Goal: Task Accomplishment & Management: Use online tool/utility

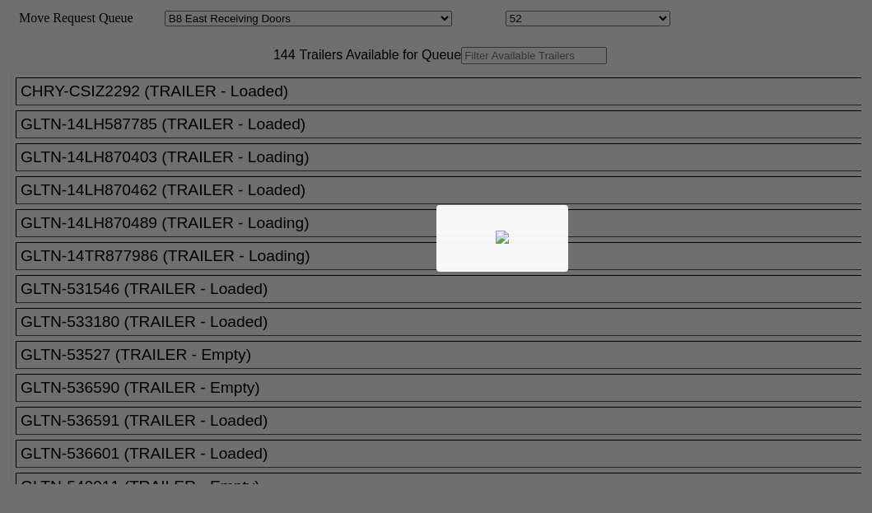
select select "536"
select select "8220"
drag, startPoint x: 0, startPoint y: 0, endPoint x: 243, endPoint y: 101, distance: 263.0
click at [243, 101] on div at bounding box center [436, 256] width 872 height 513
click at [249, 108] on div at bounding box center [436, 256] width 872 height 513
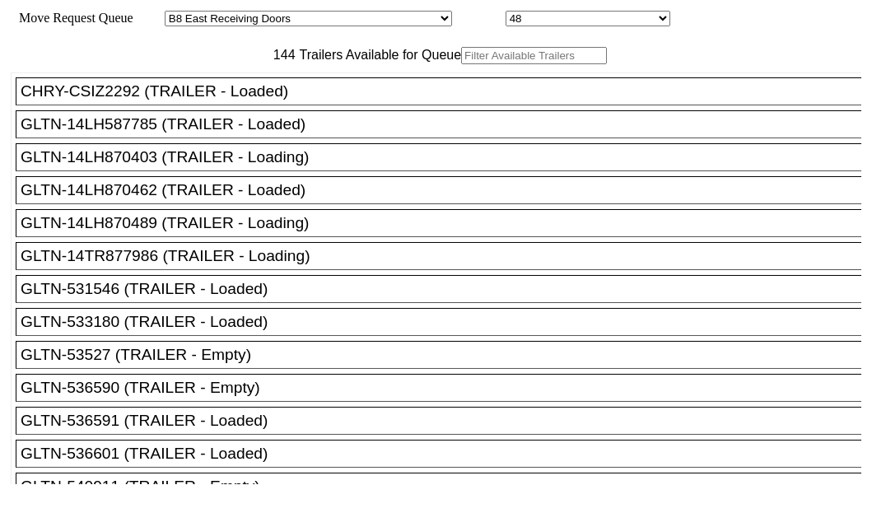
click at [461, 64] on input "text" at bounding box center [534, 55] width 146 height 17
paste input "XPOU425757"
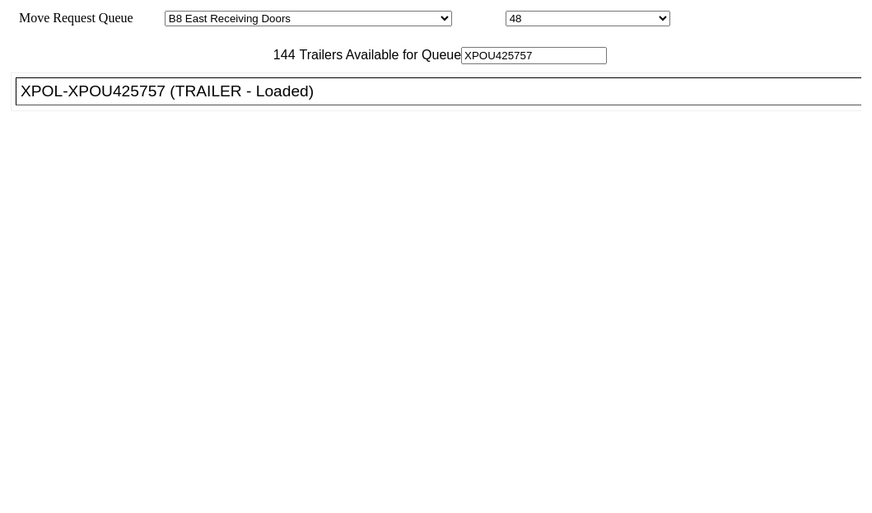
type input "XPOU425757"
click at [121, 101] on div "XPOL-XPOU425757 (TRAILER - Loaded)" at bounding box center [446, 91] width 851 height 18
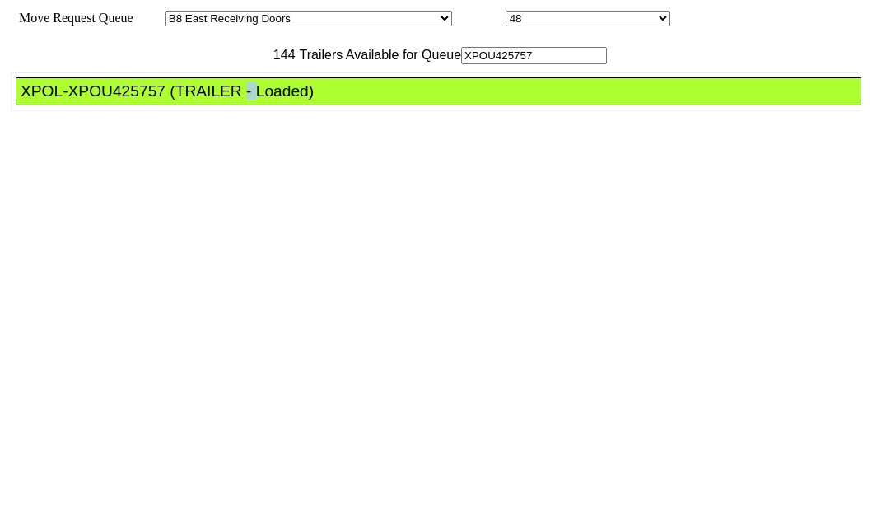
click at [121, 101] on div "XPOL-XPOU425757 (TRAILER - Loaded)" at bounding box center [446, 91] width 851 height 18
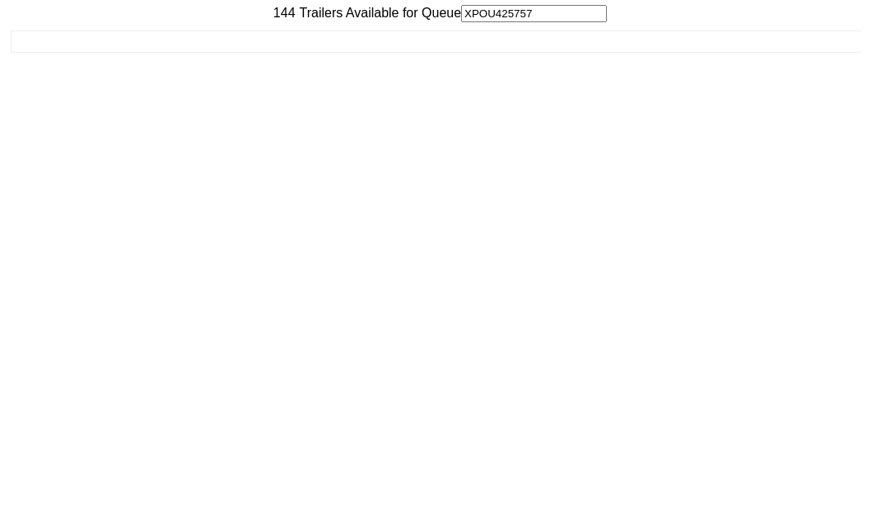
scroll to position [66, 0]
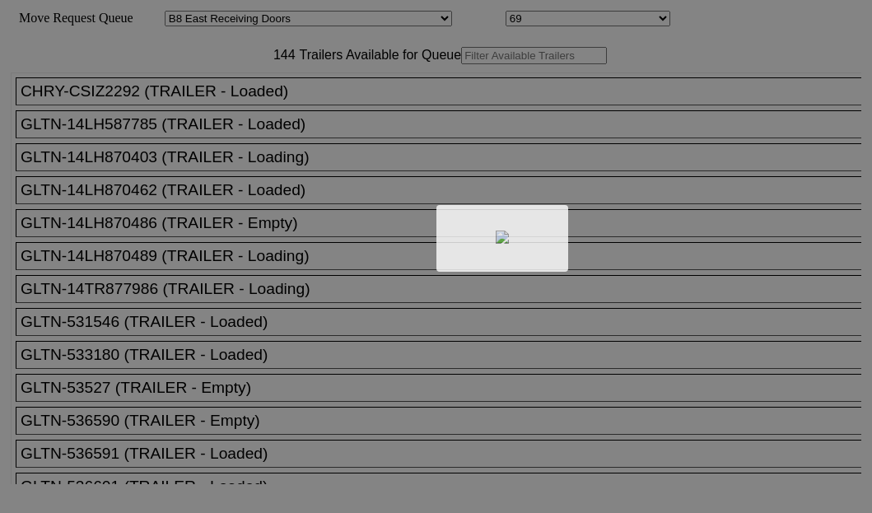
select select "536"
select select "8237"
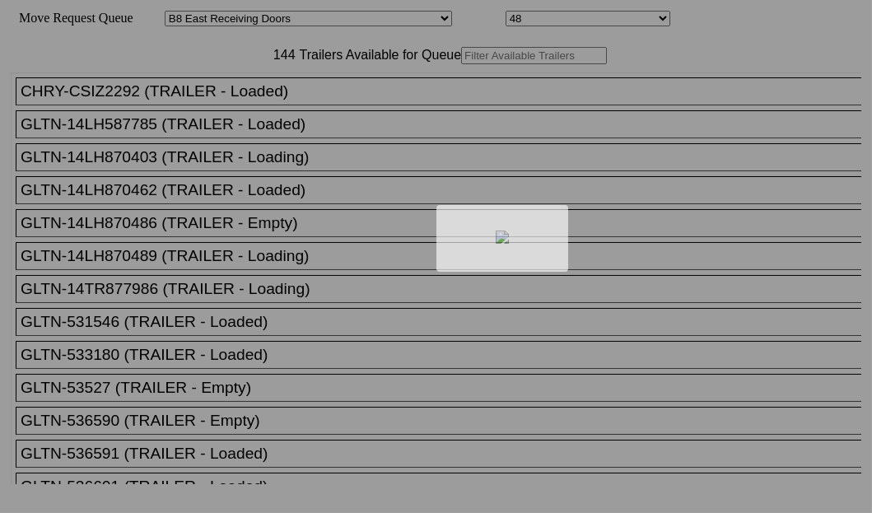
drag, startPoint x: 0, startPoint y: 0, endPoint x: 253, endPoint y: 113, distance: 277.0
click at [253, 113] on div at bounding box center [436, 256] width 872 height 513
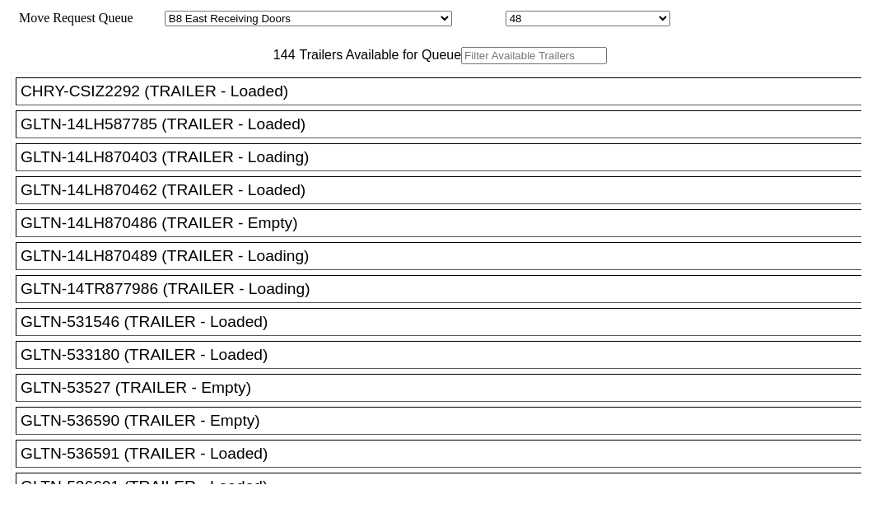
drag, startPoint x: 253, startPoint y: 114, endPoint x: 237, endPoint y: 111, distance: 15.8
click at [461, 64] on input "text" at bounding box center [534, 55] width 146 height 17
paste input "CMAU8393531"
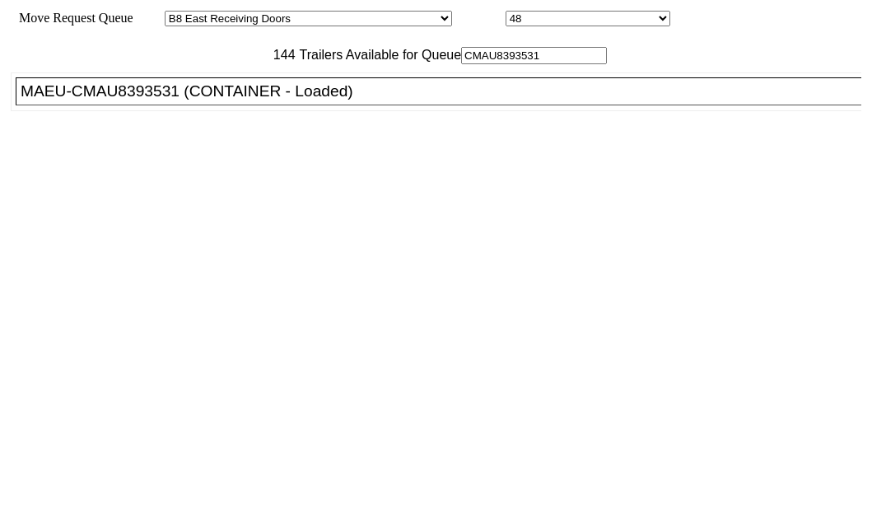
type input "CMAU8393531"
click at [113, 101] on div "MAEU-CMAU8393531 (CONTAINER - Loaded)" at bounding box center [446, 91] width 851 height 18
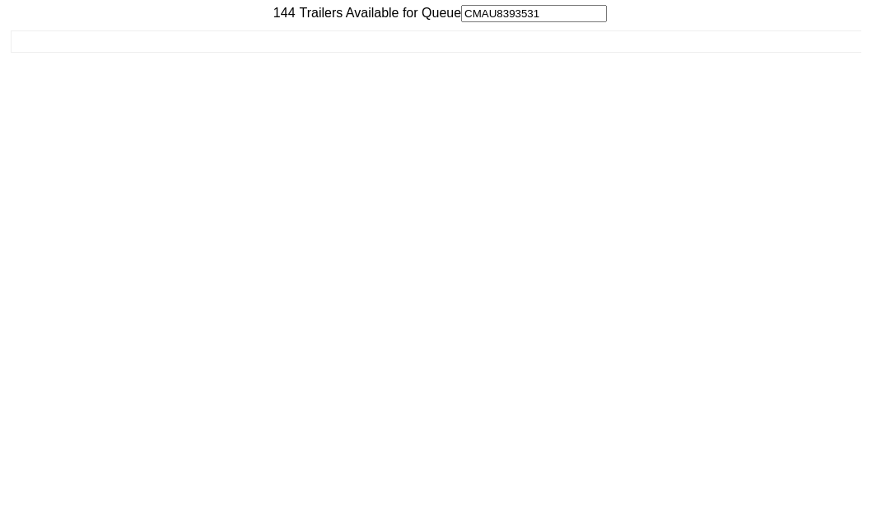
scroll to position [66, 0]
